Goal: Navigation & Orientation: Find specific page/section

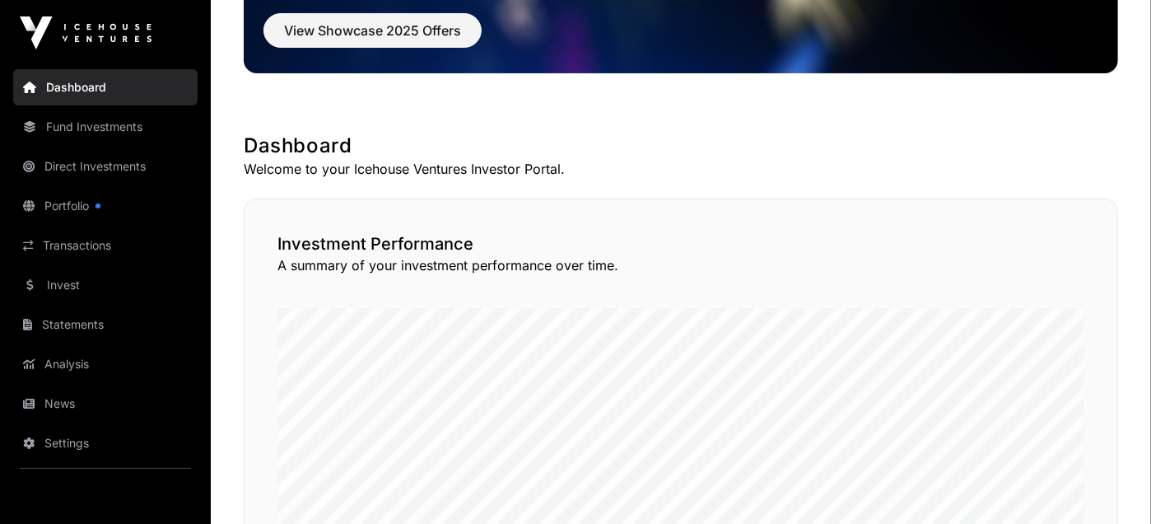
scroll to position [205, 0]
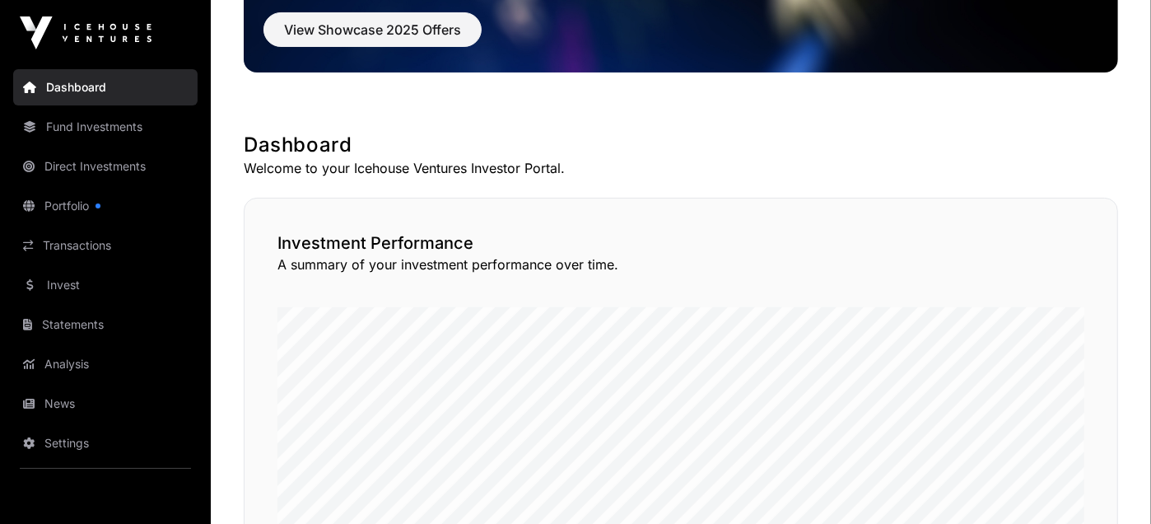
click at [45, 208] on link "Portfolio" at bounding box center [105, 206] width 184 height 36
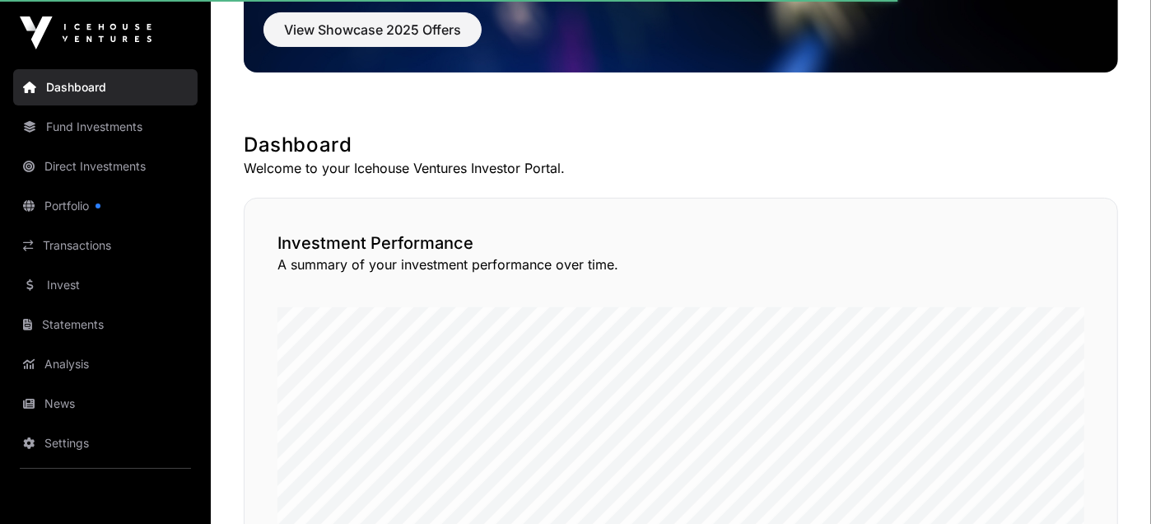
click at [45, 208] on link "Portfolio" at bounding box center [105, 206] width 184 height 36
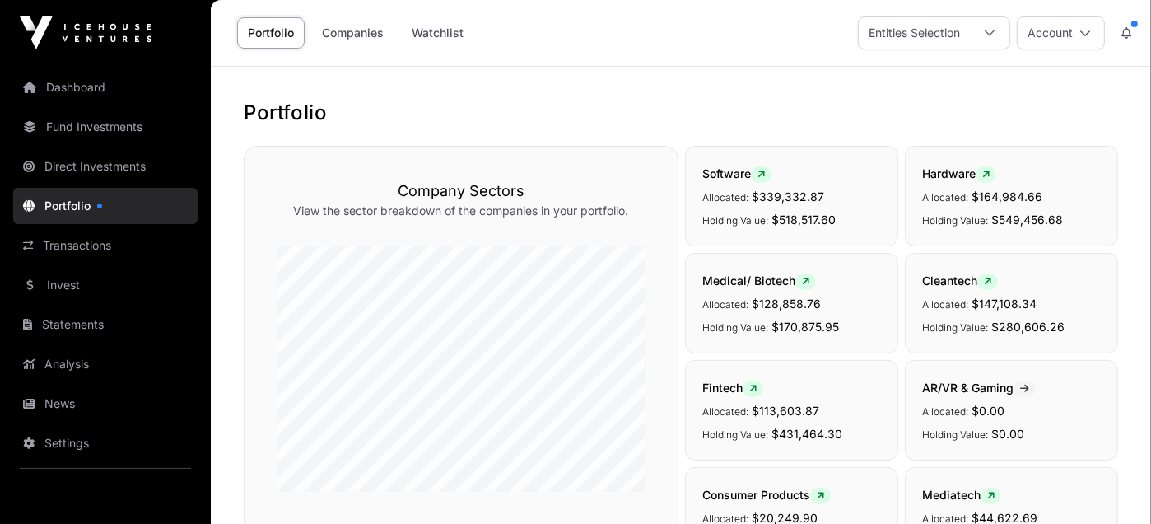
click at [361, 35] on link "Companies" at bounding box center [352, 32] width 83 height 31
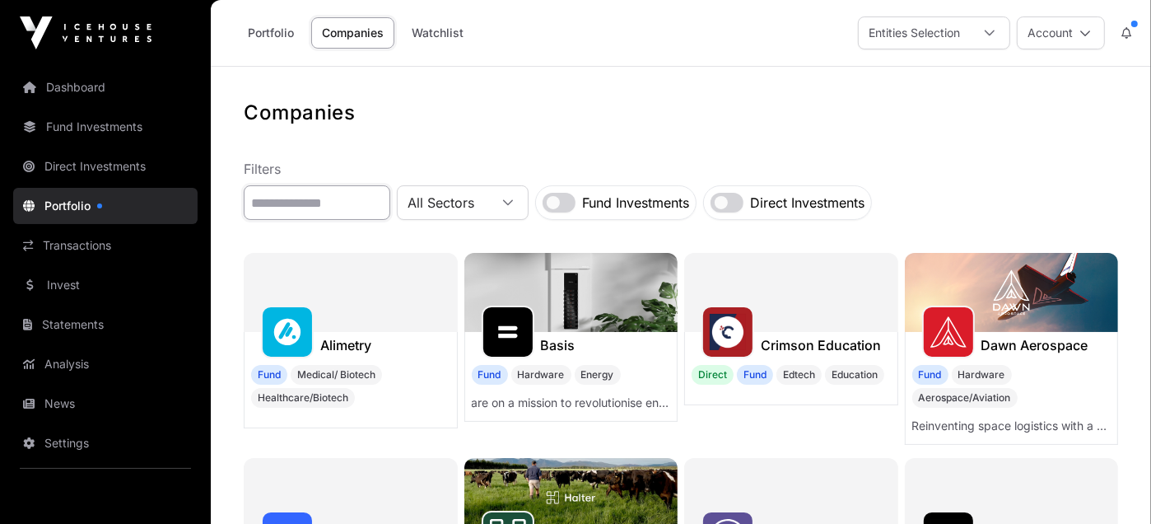
click at [373, 193] on input "text" at bounding box center [317, 202] width 147 height 35
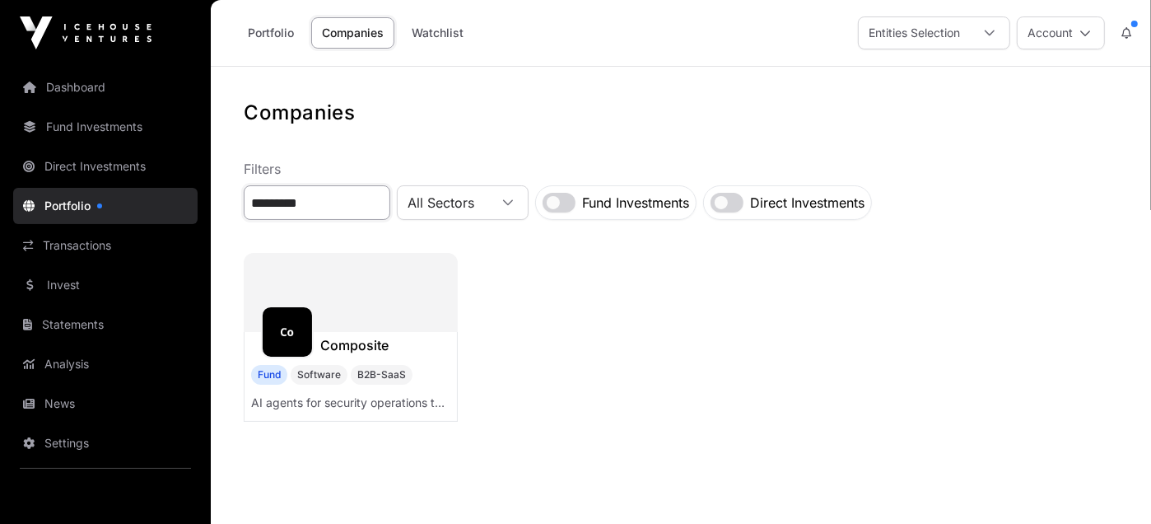
type input "*********"
click at [348, 287] on div at bounding box center [351, 292] width 214 height 79
